Goal: Transaction & Acquisition: Purchase product/service

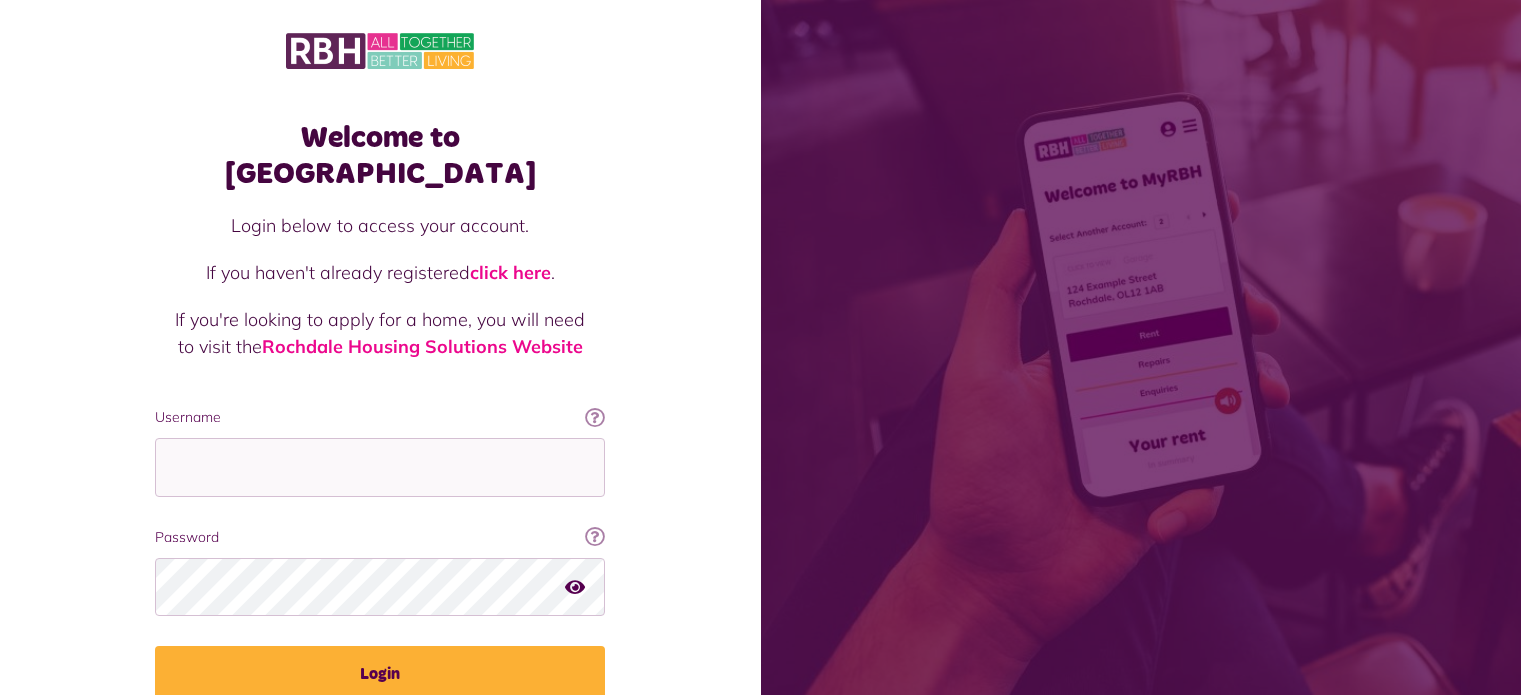
scroll to position [72, 0]
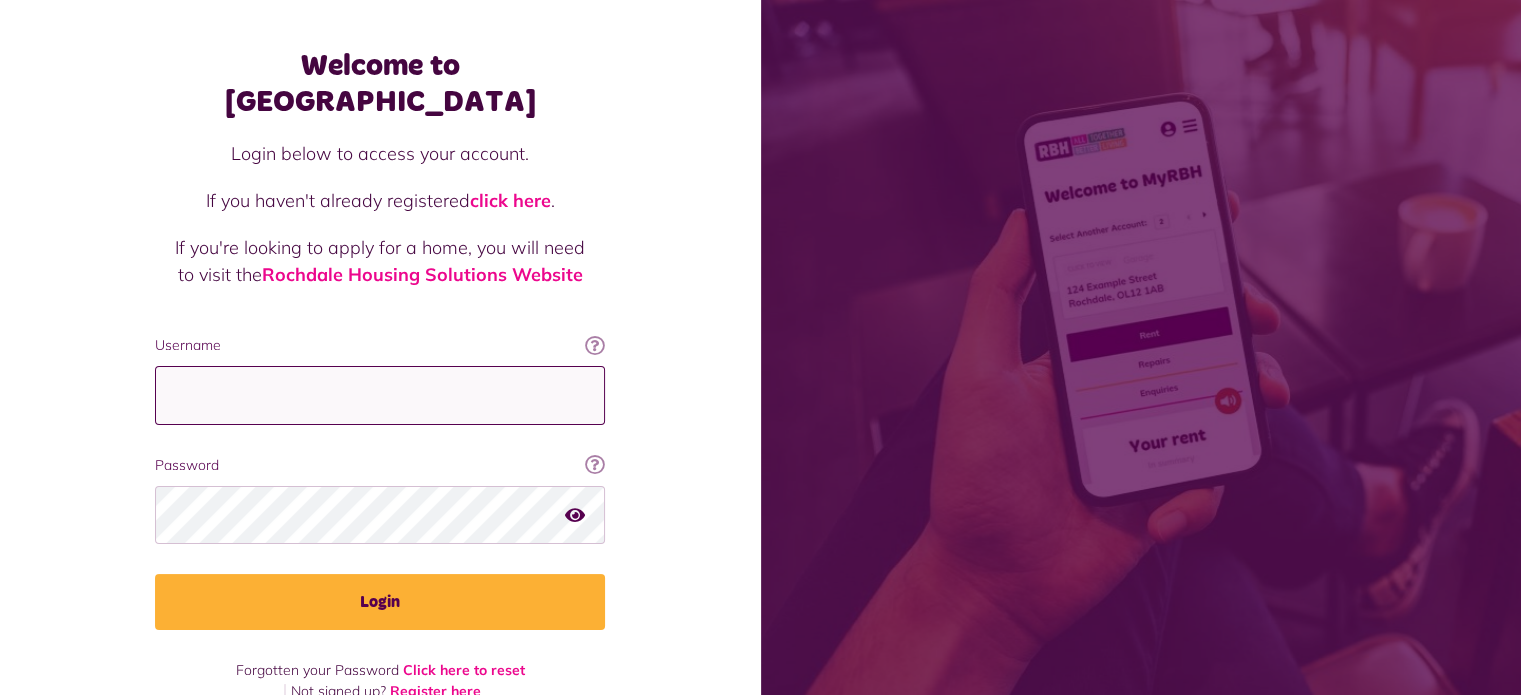
click at [412, 366] on input "Username" at bounding box center [380, 395] width 450 height 59
type input "**********"
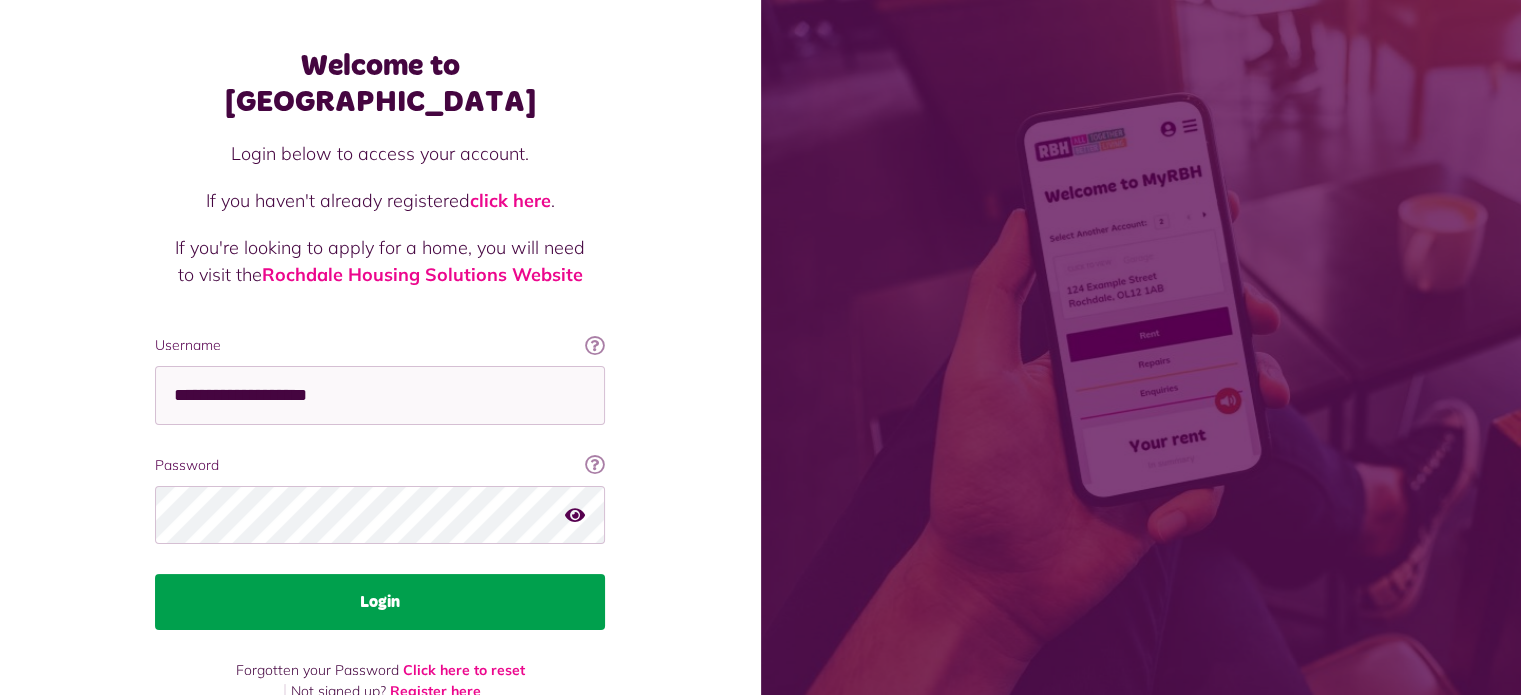
click at [500, 574] on button "Login" at bounding box center [380, 602] width 450 height 56
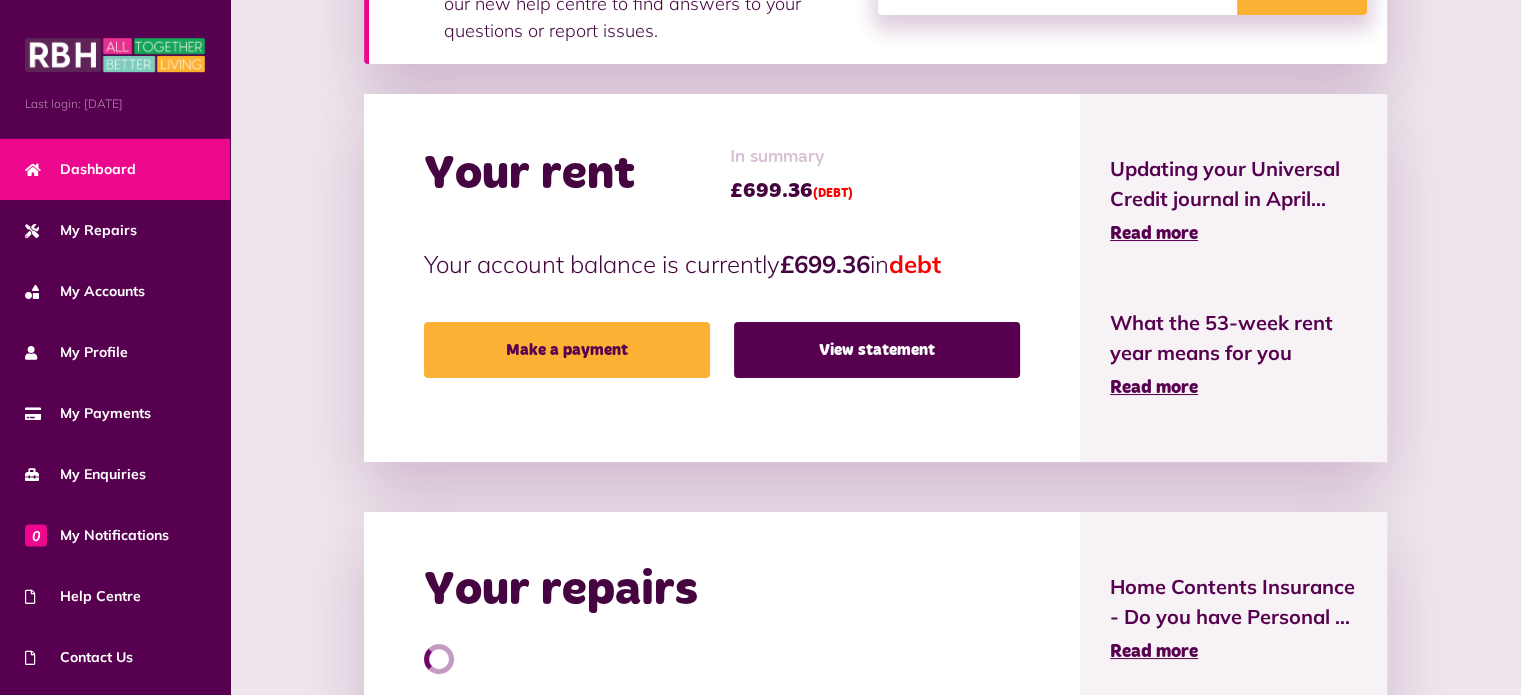
scroll to position [412, 0]
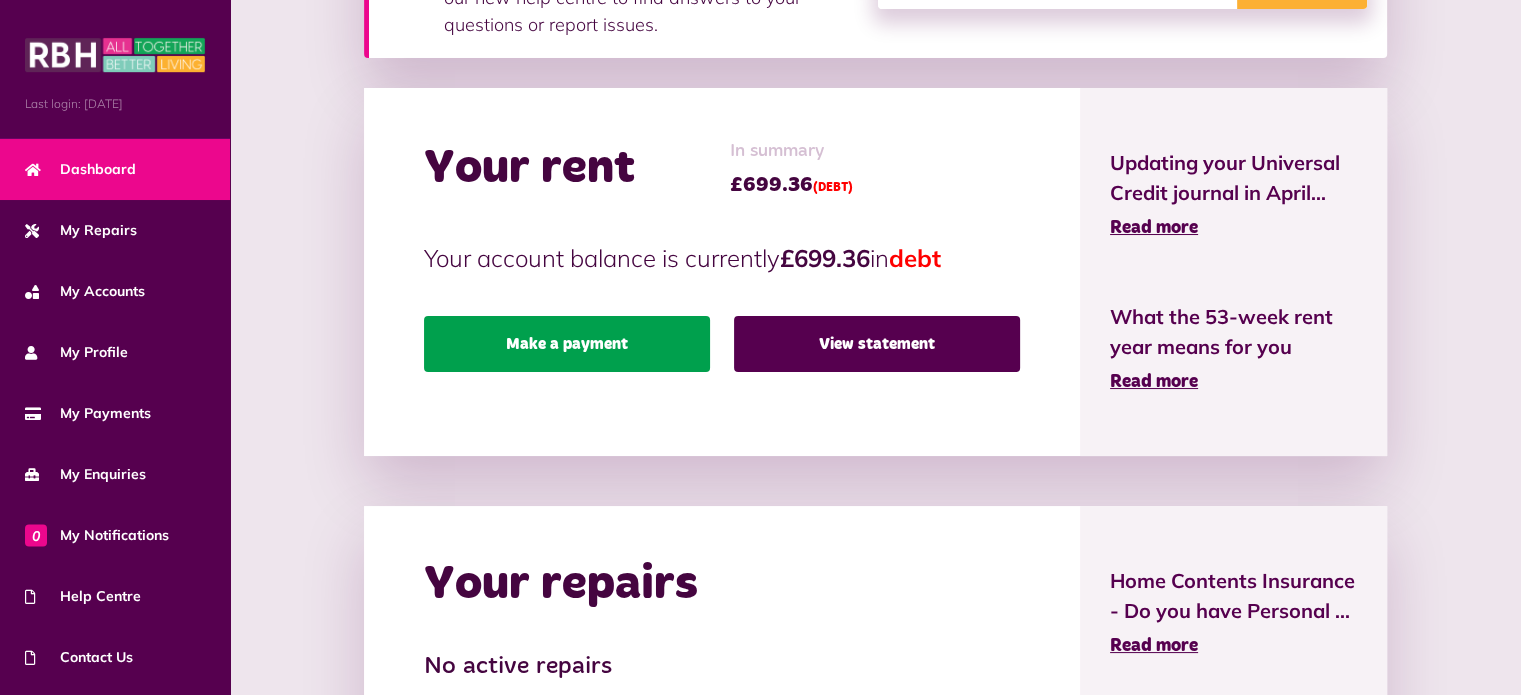
click at [636, 346] on link "Make a payment" at bounding box center [567, 344] width 286 height 56
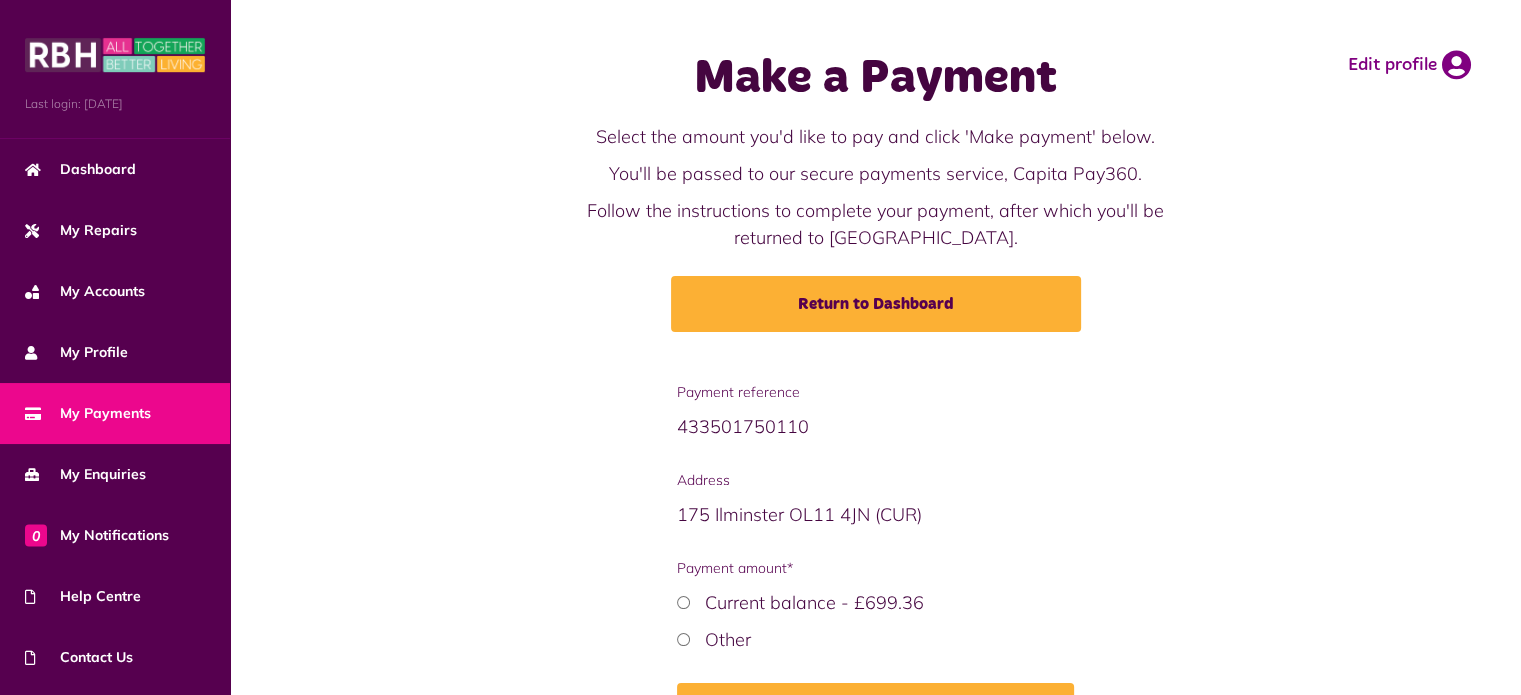
scroll to position [133, 0]
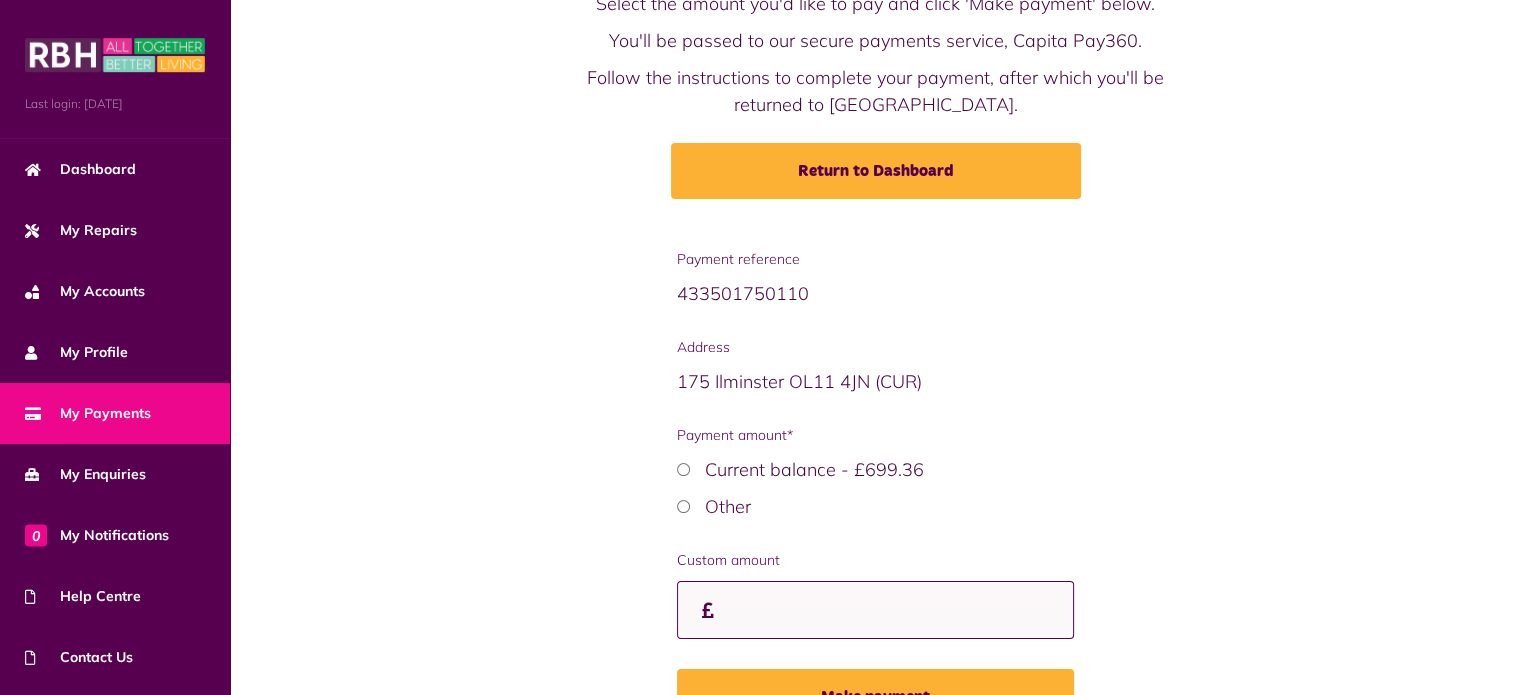
click at [778, 610] on input "Custom amount" at bounding box center [875, 610] width 397 height 59
click at [129, 407] on span "My Payments" at bounding box center [88, 413] width 126 height 21
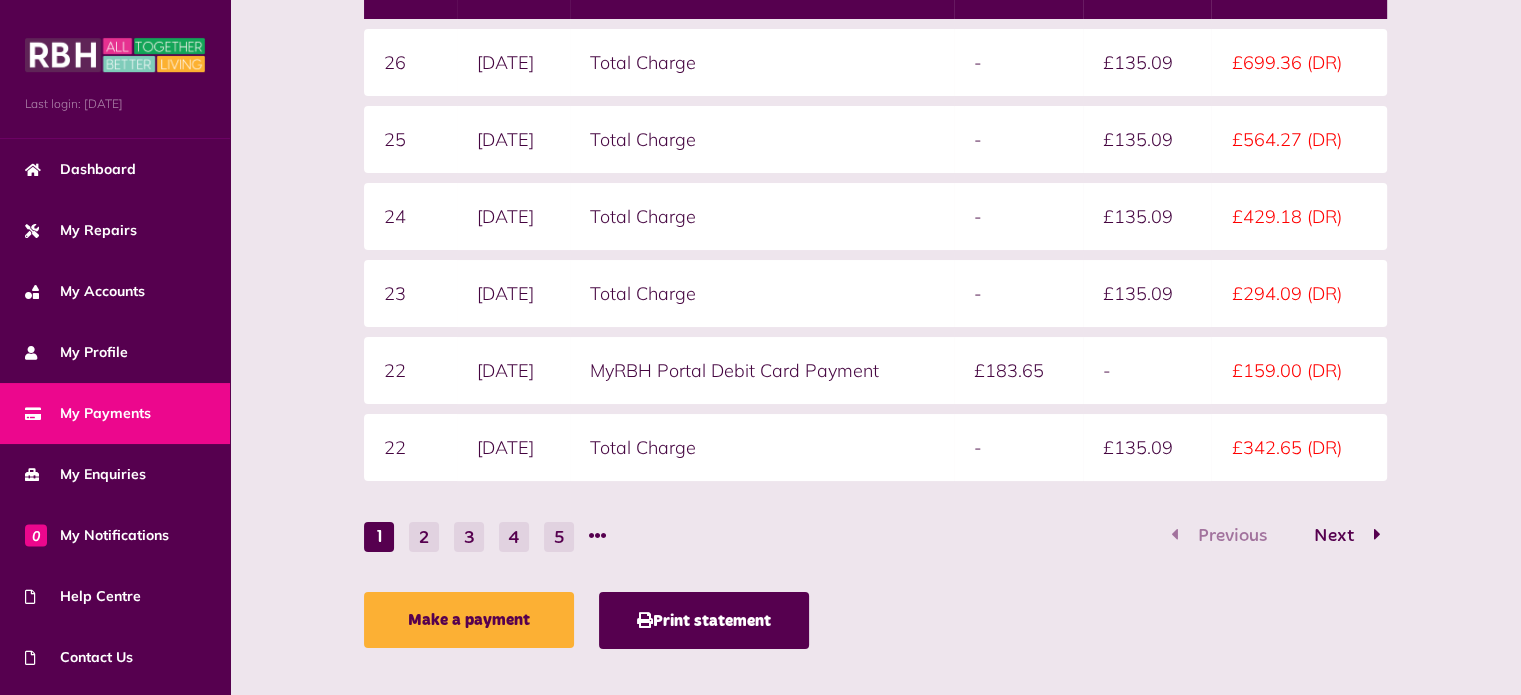
scroll to position [454, 0]
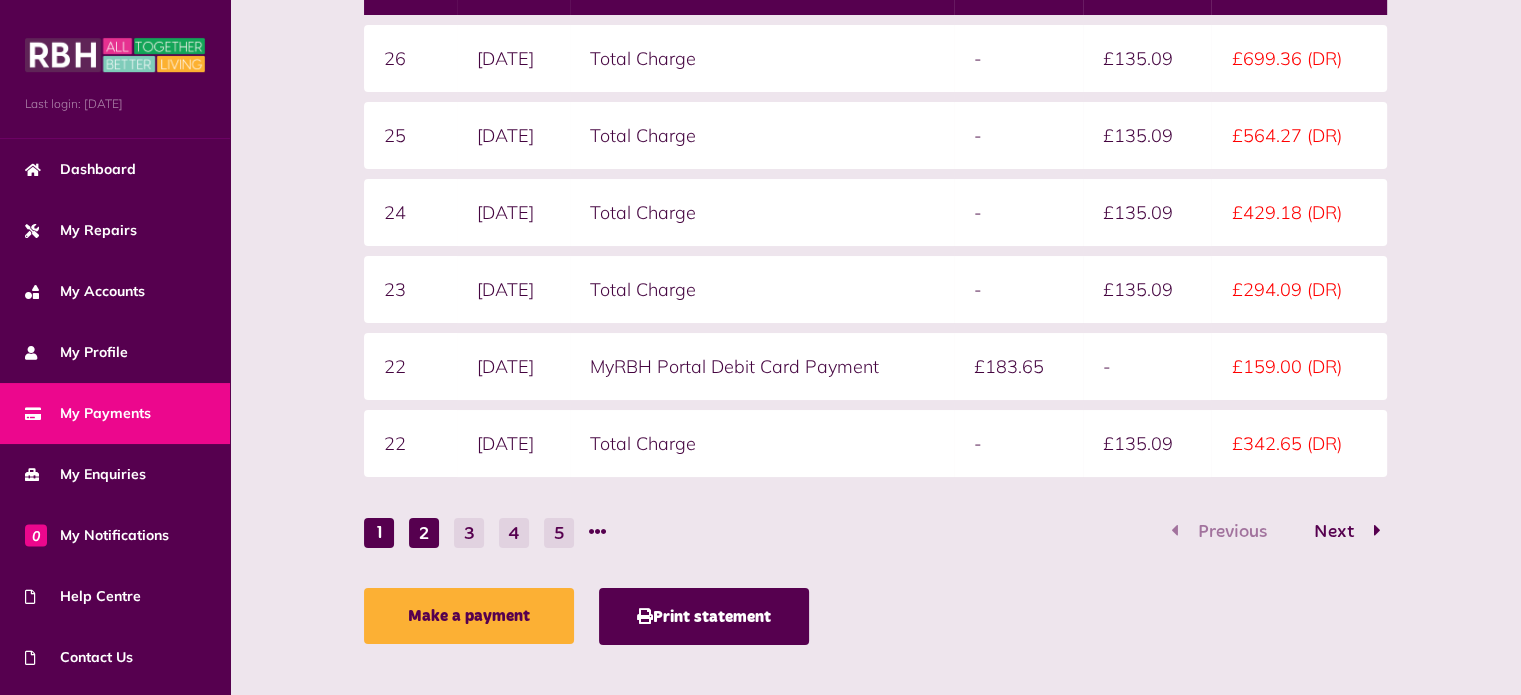
click at [426, 523] on button "2" at bounding box center [424, 533] width 30 height 30
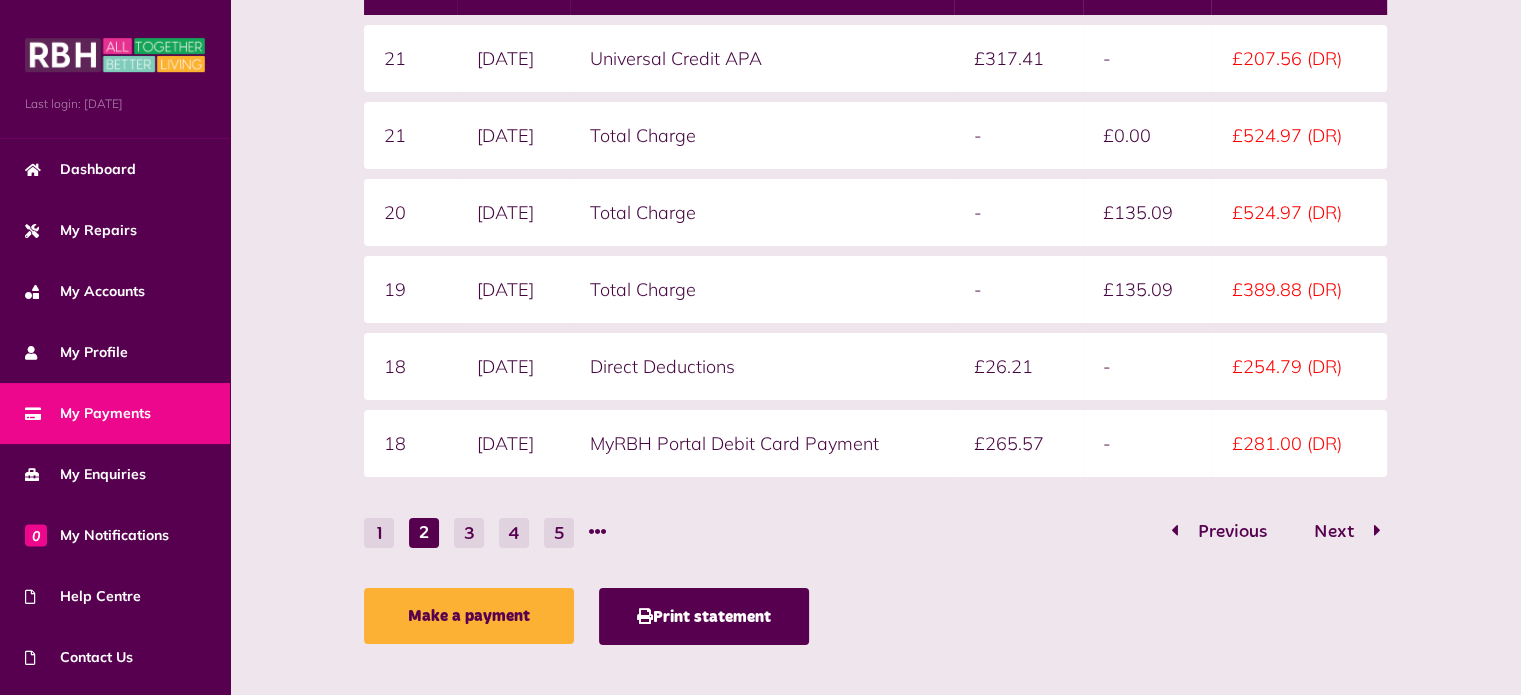
click at [1002, 223] on td "-" at bounding box center [1018, 212] width 129 height 67
click at [388, 528] on button "1" at bounding box center [379, 533] width 30 height 30
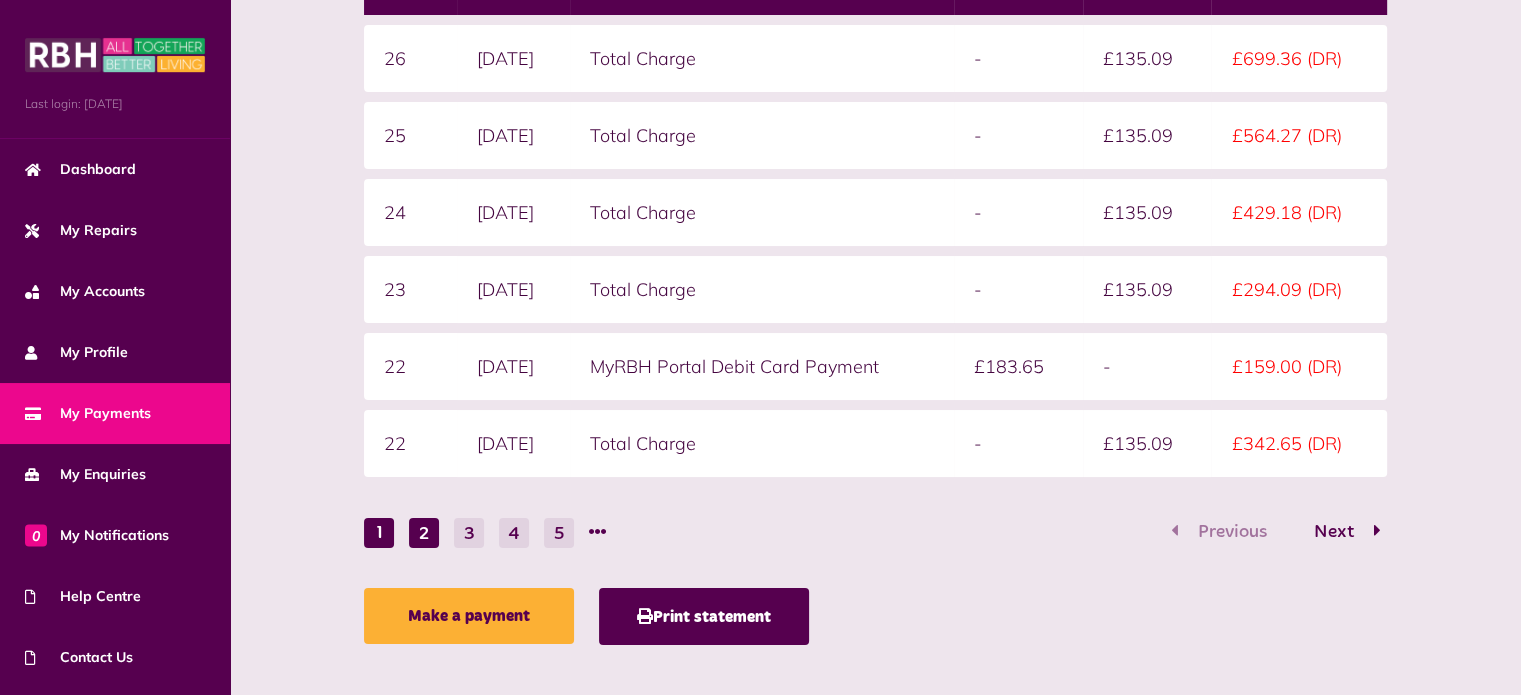
click at [427, 527] on button "2" at bounding box center [424, 533] width 30 height 30
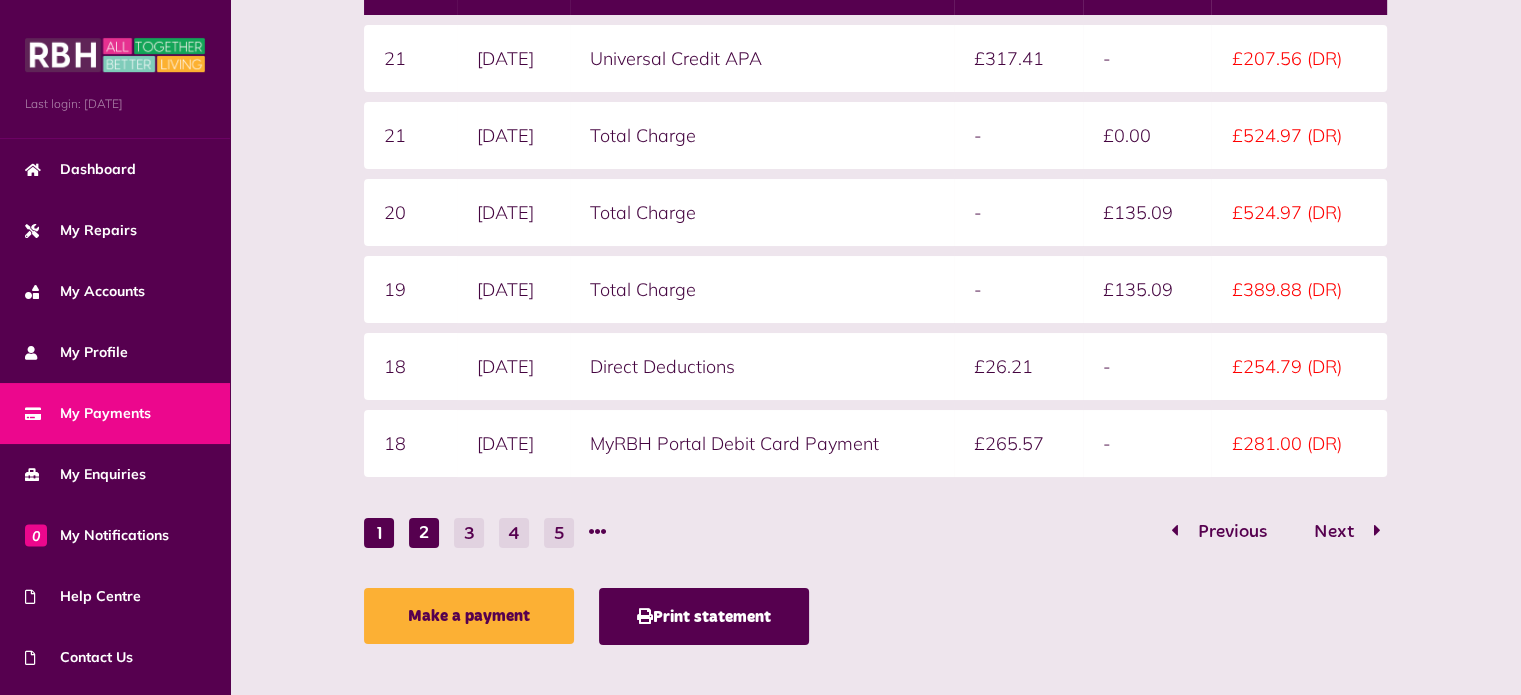
click at [393, 539] on button "1" at bounding box center [379, 533] width 30 height 30
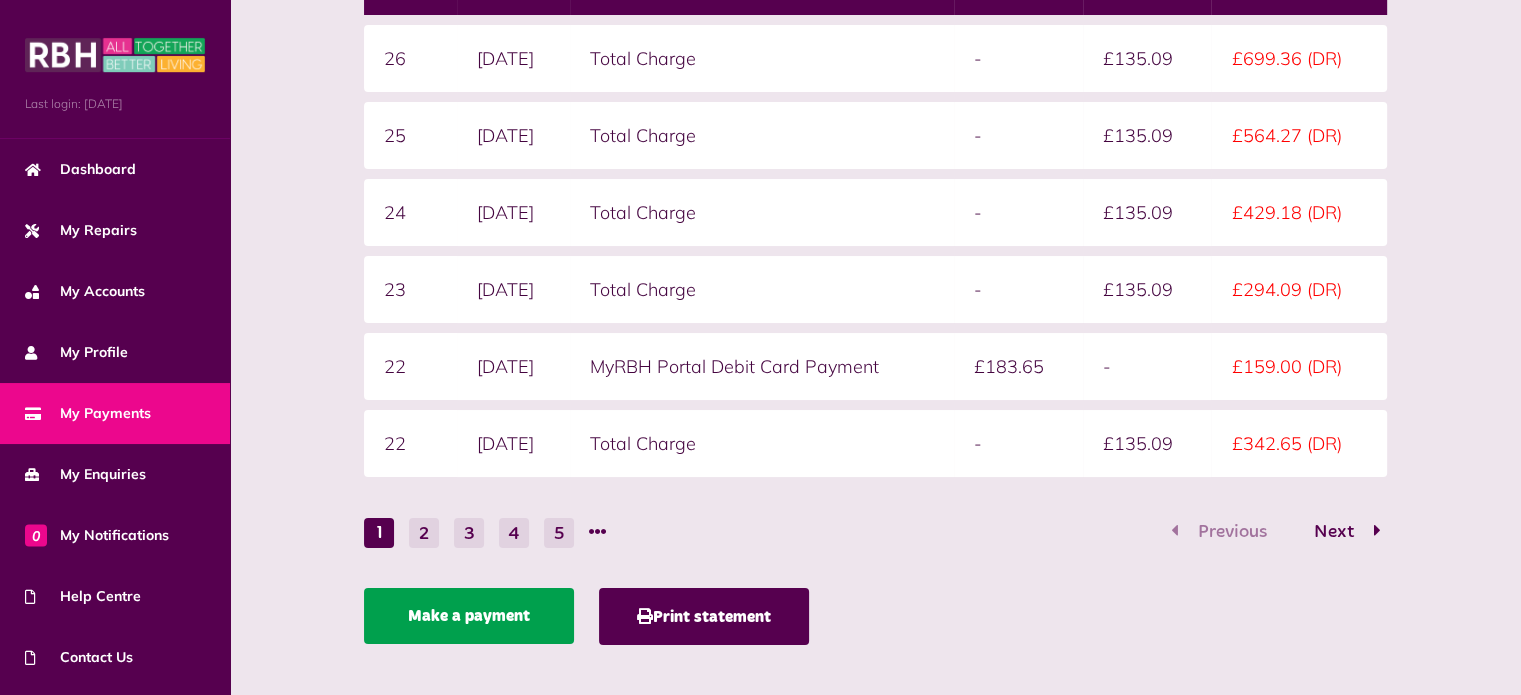
click at [529, 611] on link "Make a payment" at bounding box center [469, 616] width 210 height 56
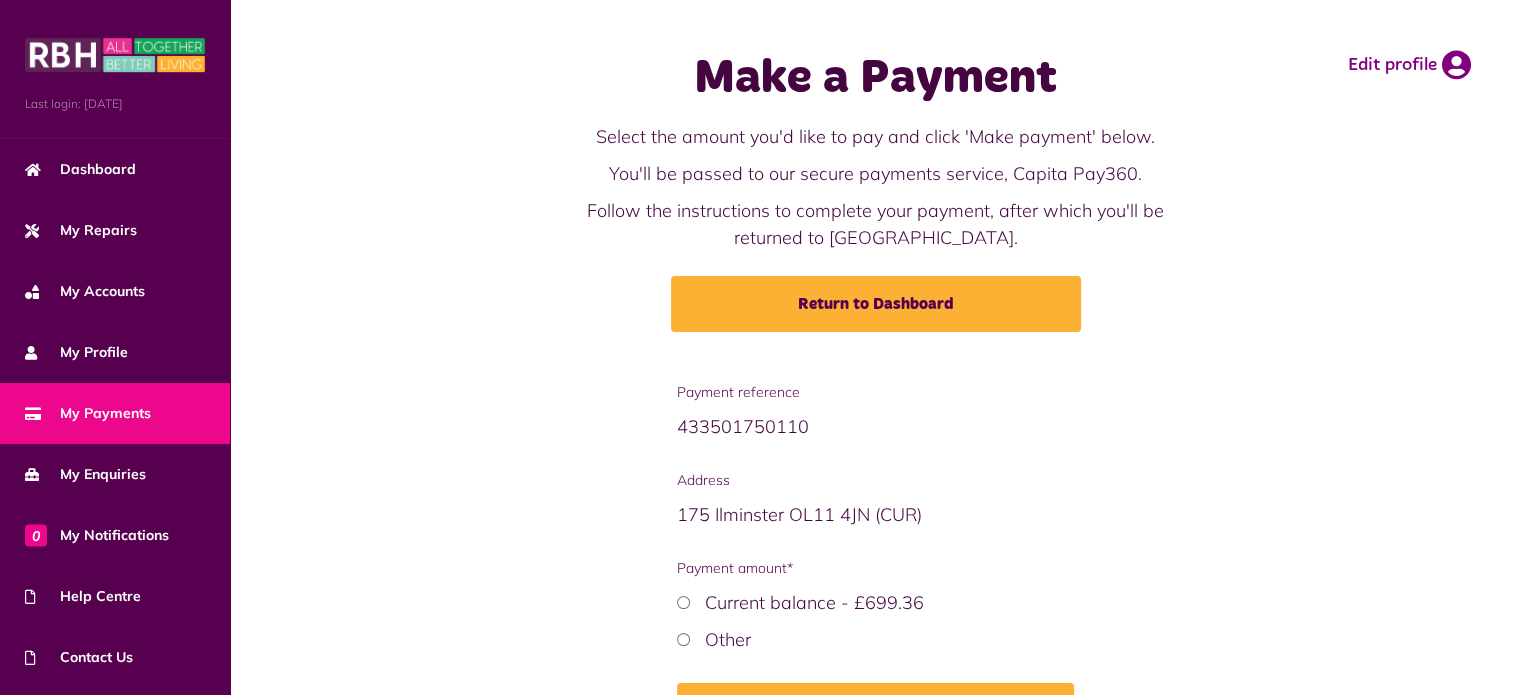
scroll to position [133, 0]
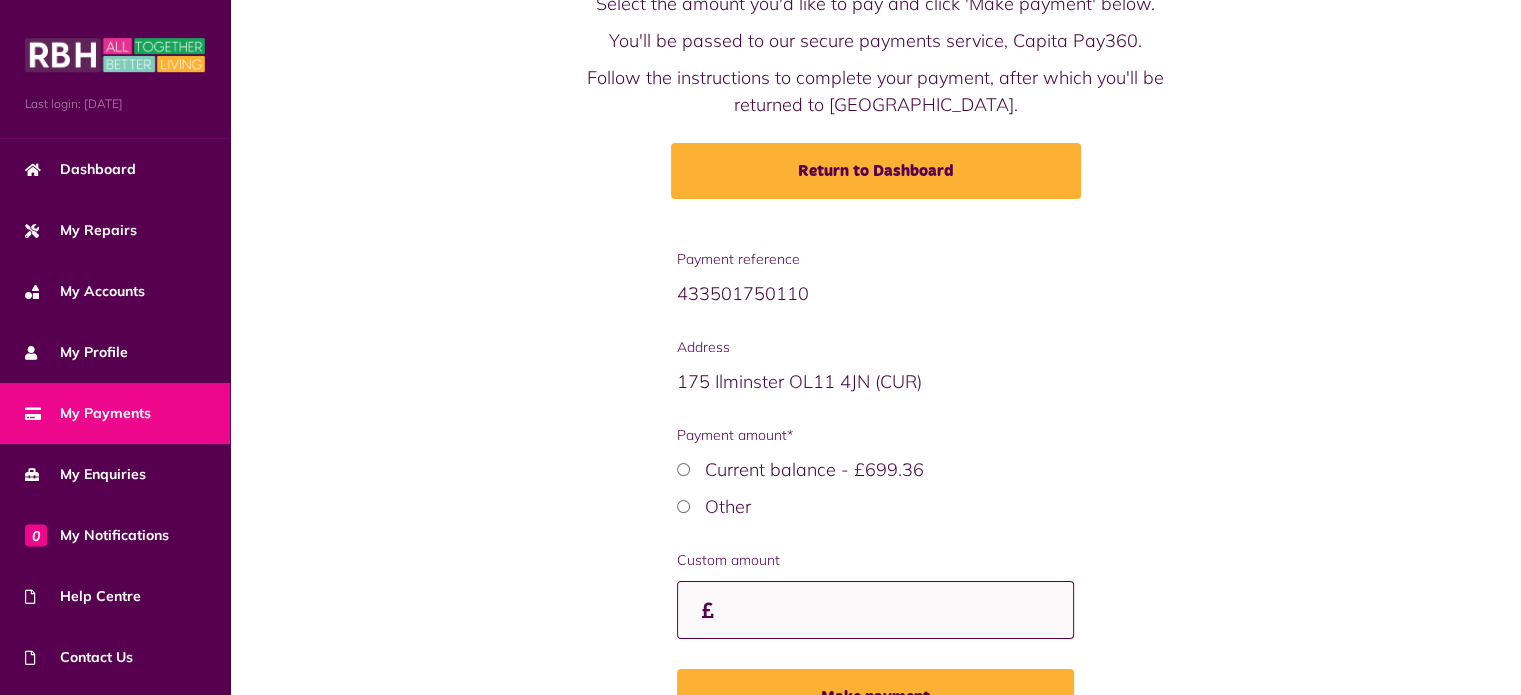
click at [792, 592] on input "Custom amount" at bounding box center [875, 610] width 397 height 59
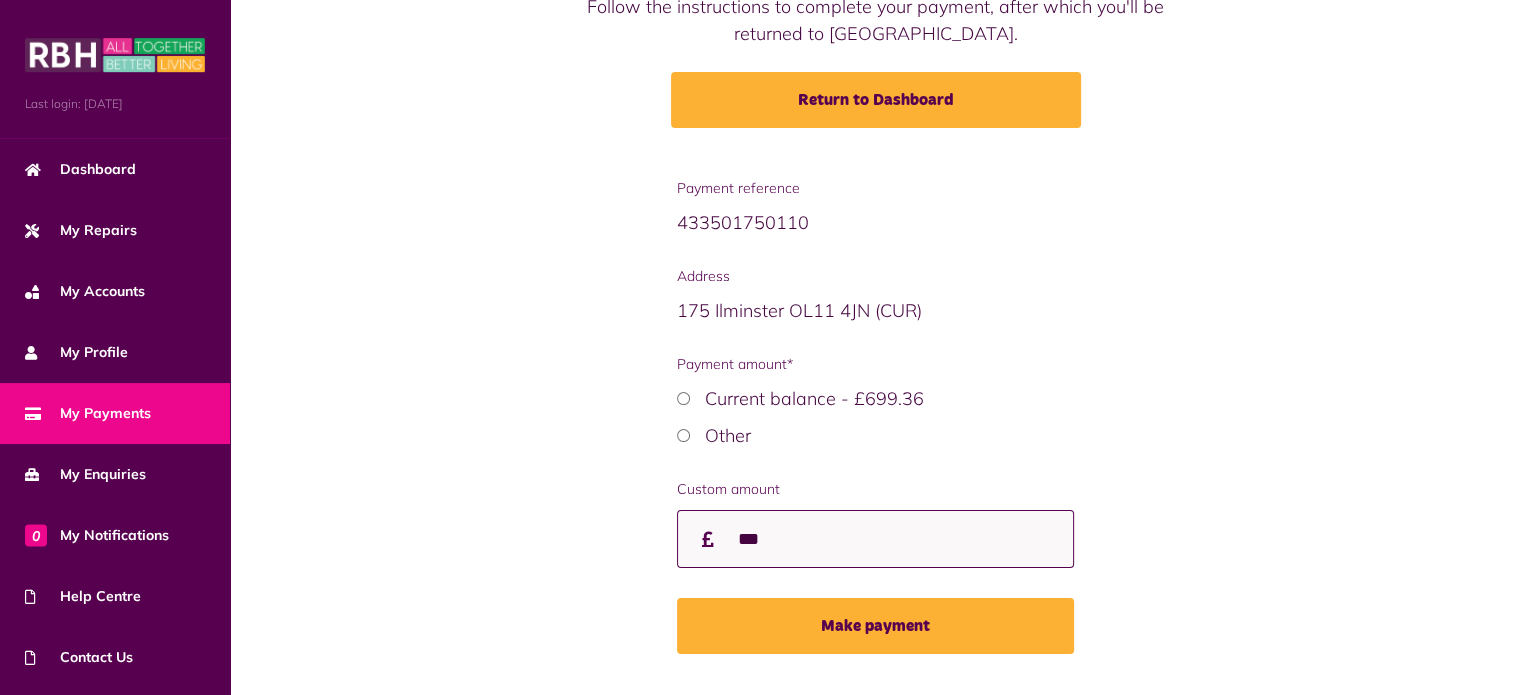
scroll to position [205, 0]
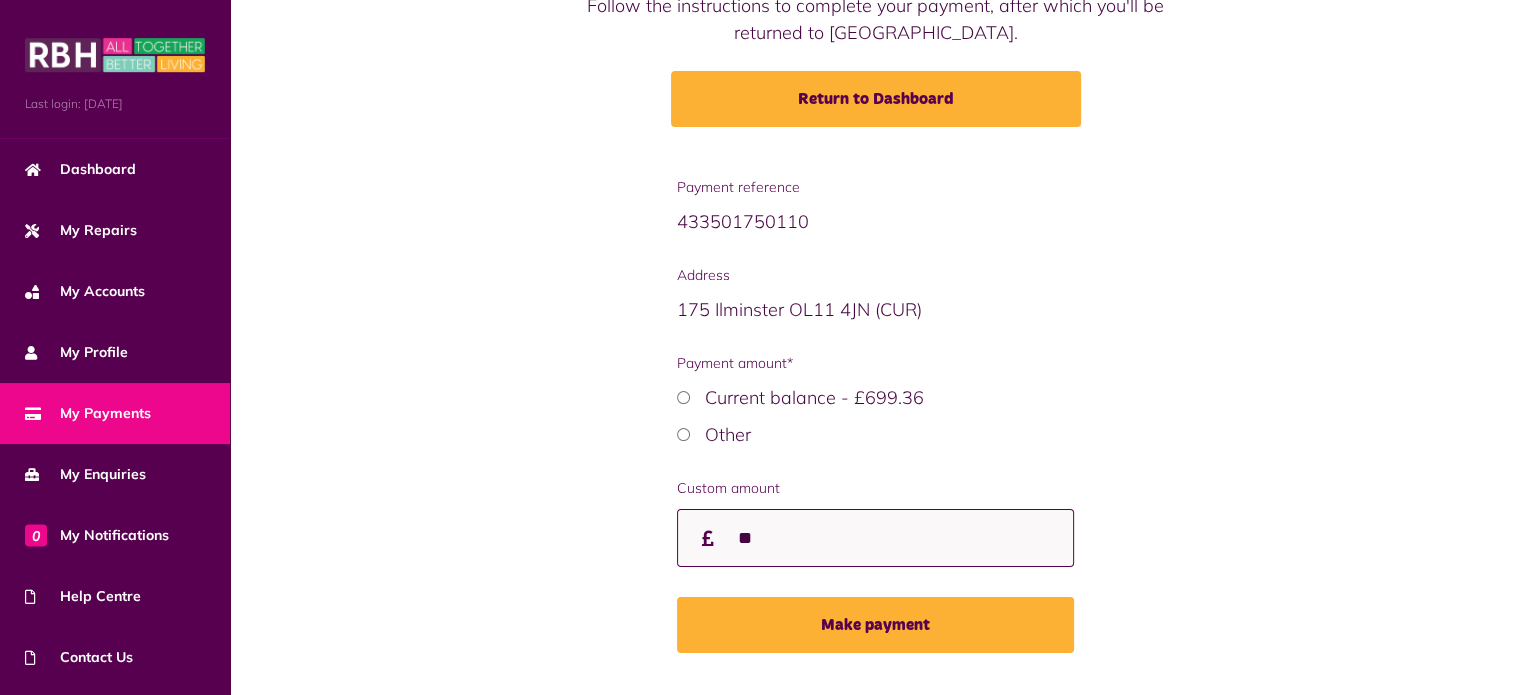
type input "*"
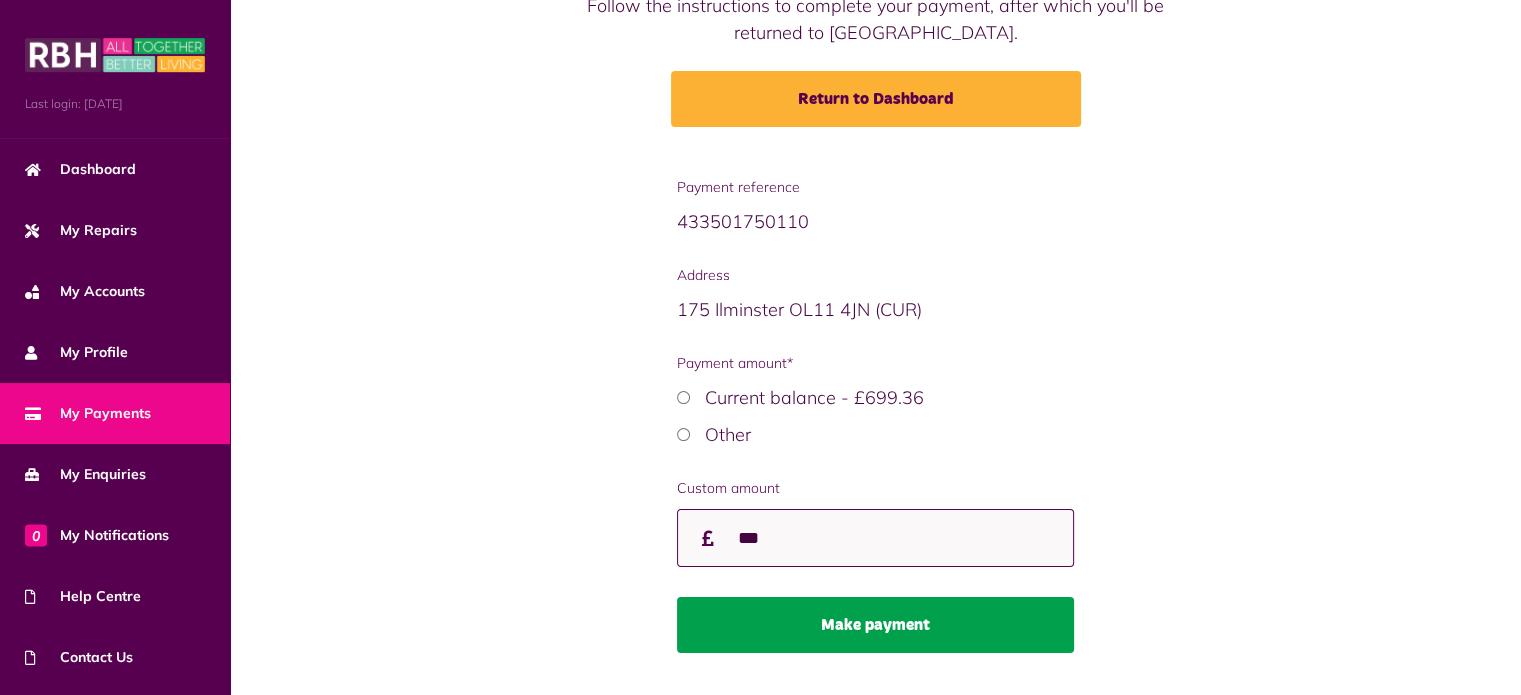
type input "***"
click at [801, 638] on button "Make payment" at bounding box center [875, 625] width 397 height 56
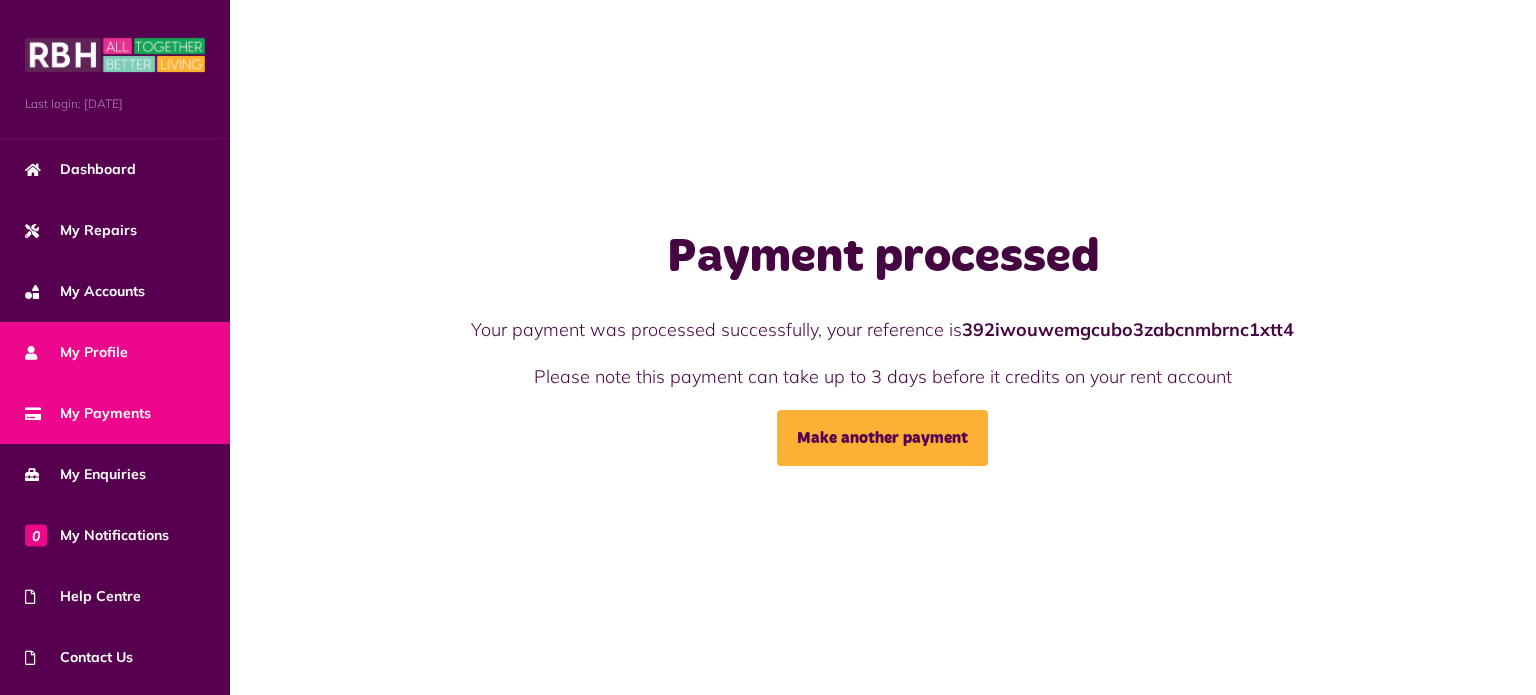
scroll to position [113, 0]
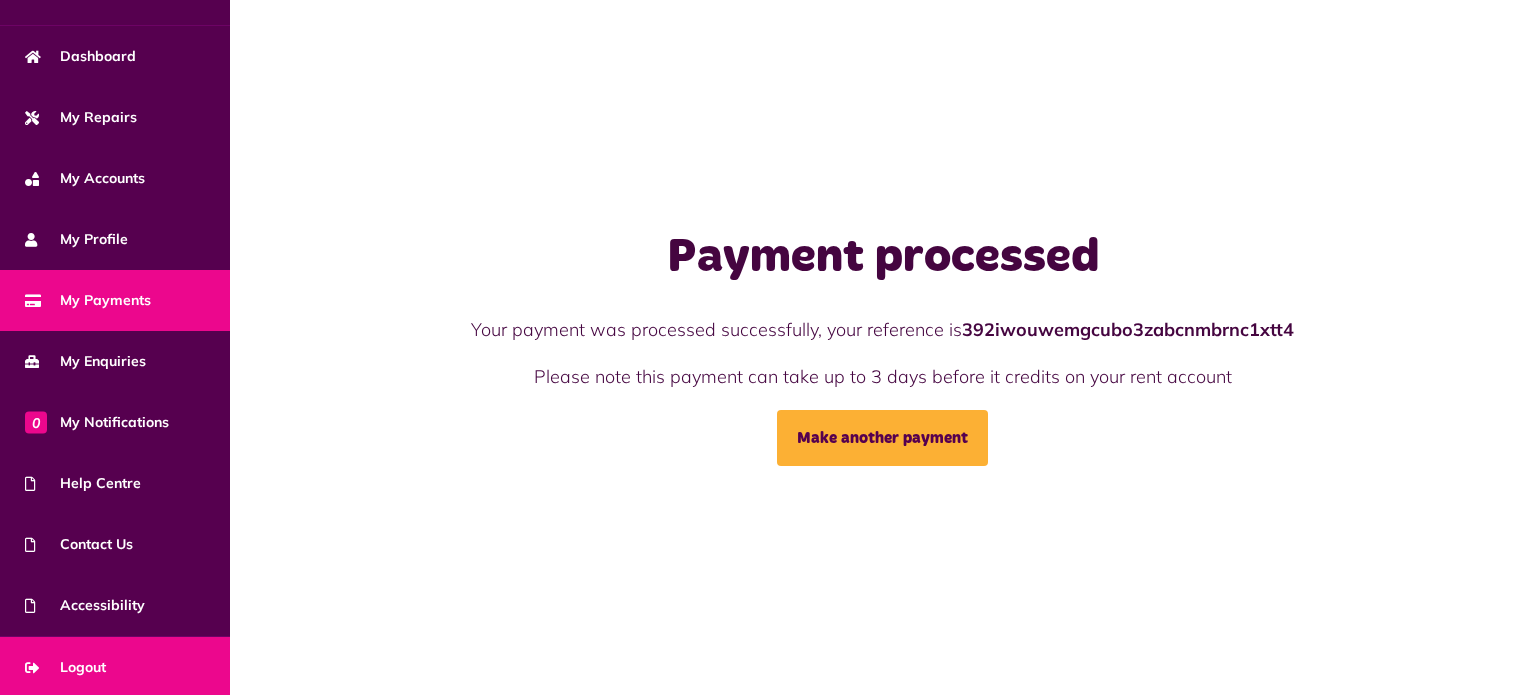
click at [66, 651] on link "Logout" at bounding box center [115, 667] width 230 height 61
